Goal: Find specific page/section: Locate a particular part of the current website

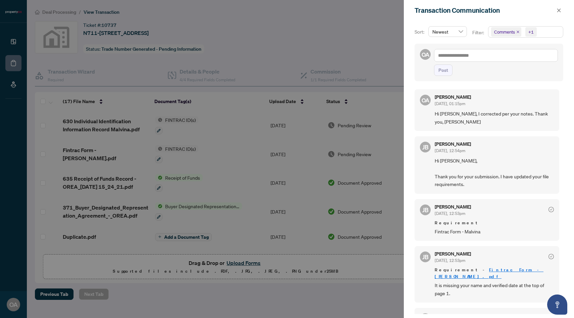
click at [344, 37] on div at bounding box center [287, 159] width 574 height 318
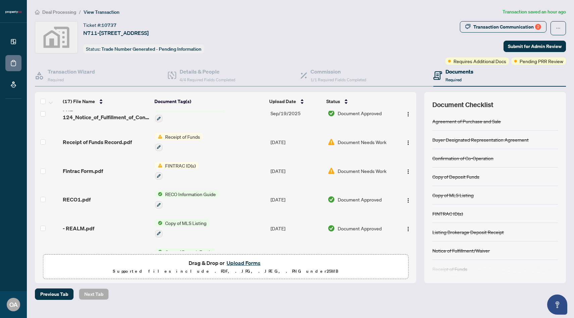
scroll to position [66, 0]
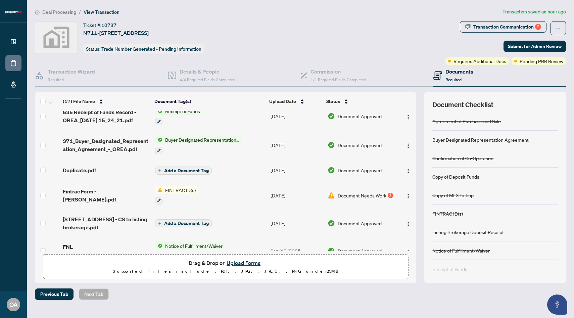
click at [524, 34] on span "Transaction Communication 2" at bounding box center [503, 28] width 87 height 14
click at [521, 30] on div "Transaction Communication 2" at bounding box center [507, 26] width 68 height 11
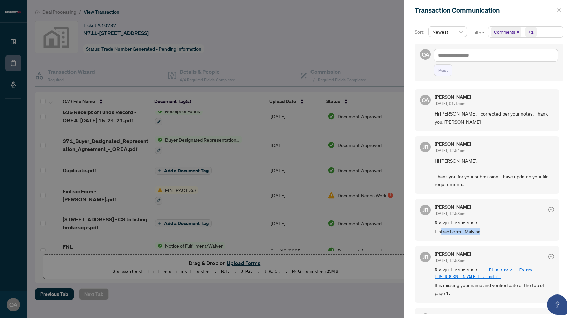
drag, startPoint x: 441, startPoint y: 224, endPoint x: 484, endPoint y: 224, distance: 42.6
click at [484, 228] on span "Fintrac Form - Malvina" at bounding box center [494, 232] width 119 height 8
drag, startPoint x: 430, startPoint y: 277, endPoint x: 510, endPoint y: 270, distance: 79.9
click at [510, 270] on div "JB Jean Belarde Sep/29/2025, 12:53pm Requirement - Fintrac Form - Roger.pdf It …" at bounding box center [487, 274] width 145 height 56
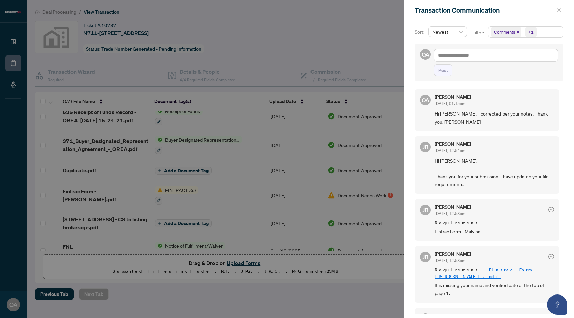
click at [244, 163] on div at bounding box center [287, 159] width 574 height 318
click at [561, 15] on span "button" at bounding box center [559, 10] width 5 height 11
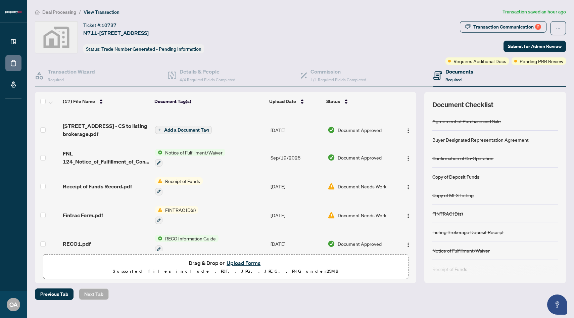
scroll to position [0, 0]
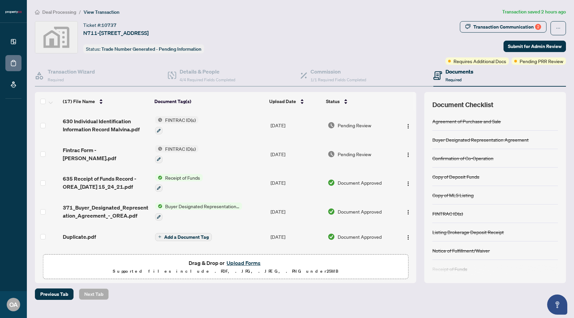
click at [519, 19] on div "Deal Processing / View Transaction Transaction saved 2 hours ago Ticket #: 1073…" at bounding box center [300, 154] width 536 height 292
click at [518, 21] on div "Transaction Communication 2" at bounding box center [507, 26] width 68 height 11
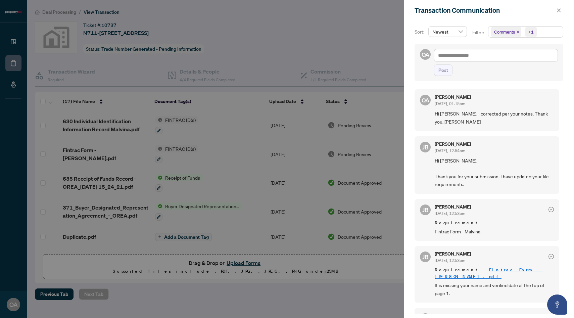
click at [360, 18] on div at bounding box center [287, 159] width 574 height 318
click at [562, 9] on button "button" at bounding box center [559, 10] width 9 height 8
